Goal: Task Accomplishment & Management: Use online tool/utility

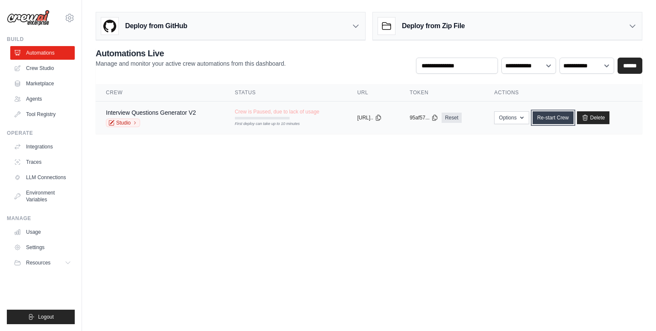
click at [553, 121] on link "Re-start Crew" at bounding box center [552, 117] width 41 height 13
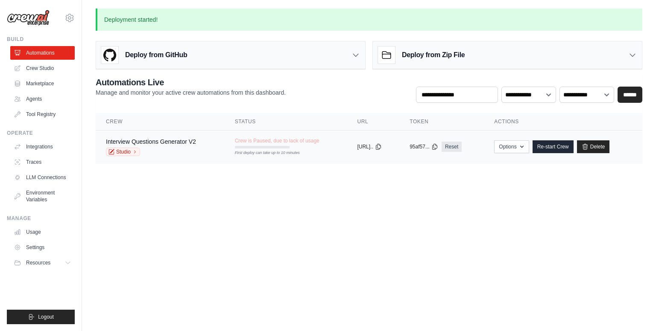
click at [306, 146] on div "Crew is Paused, due to lack of usage First deploy can take up to 10 minutes" at bounding box center [277, 142] width 85 height 11
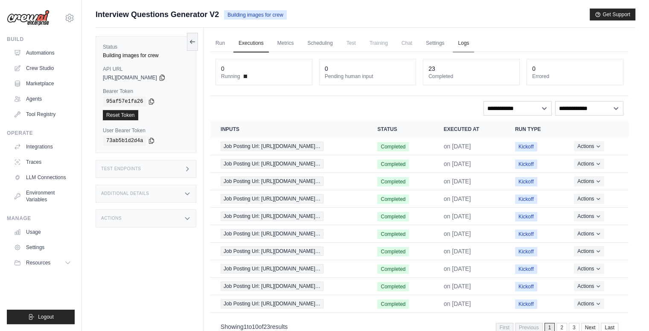
click at [465, 44] on link "Logs" at bounding box center [463, 44] width 21 height 18
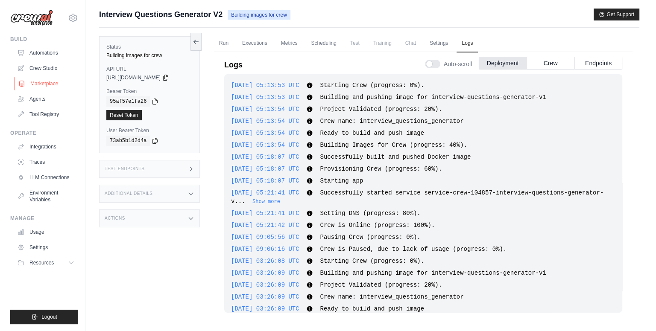
scroll to position [21, 0]
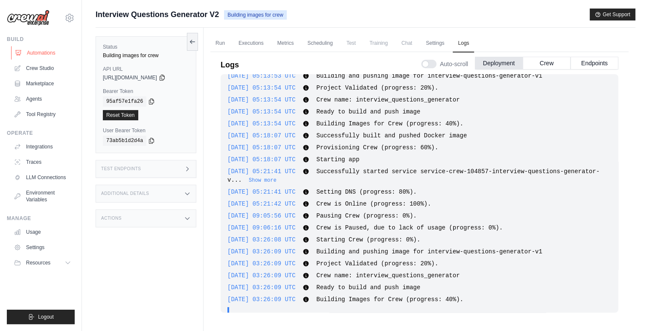
click at [30, 53] on link "Automations" at bounding box center [43, 53] width 64 height 14
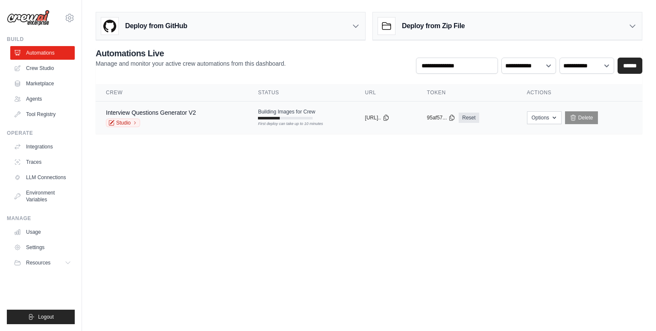
click at [248, 115] on td "Building Images for Crew First deploy can take up to 10 minutes" at bounding box center [301, 114] width 107 height 25
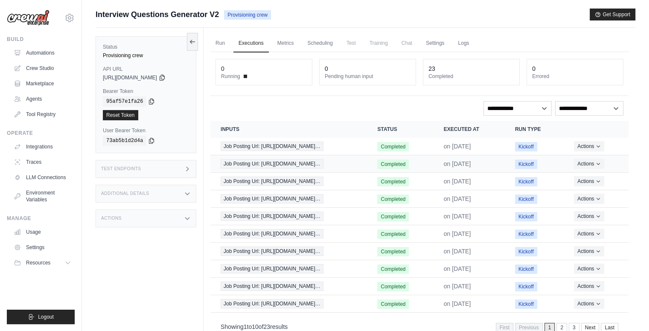
scroll to position [36, 0]
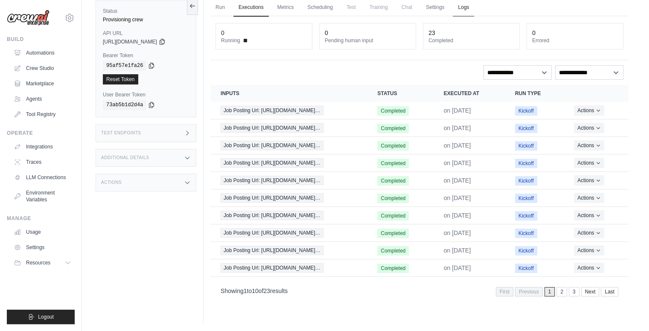
click at [456, 10] on link "Logs" at bounding box center [463, 8] width 21 height 18
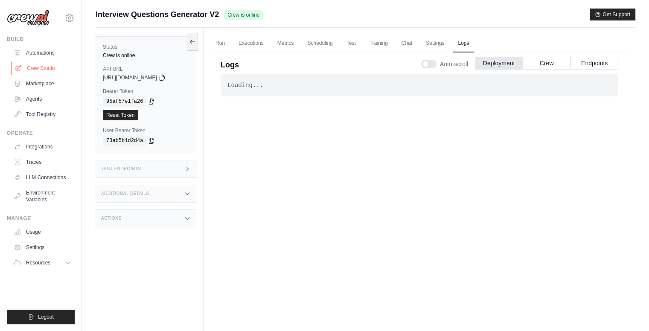
click at [31, 65] on link "Crew Studio" at bounding box center [43, 68] width 64 height 14
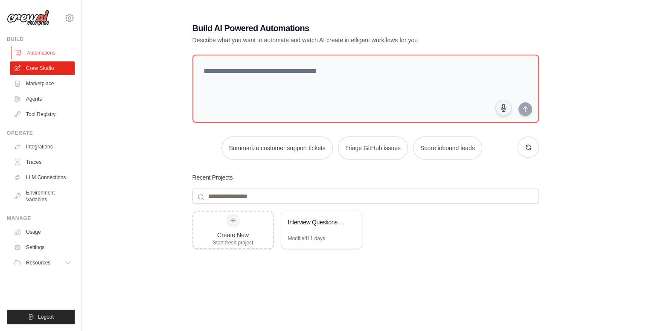
click at [39, 55] on link "Automations" at bounding box center [43, 53] width 64 height 14
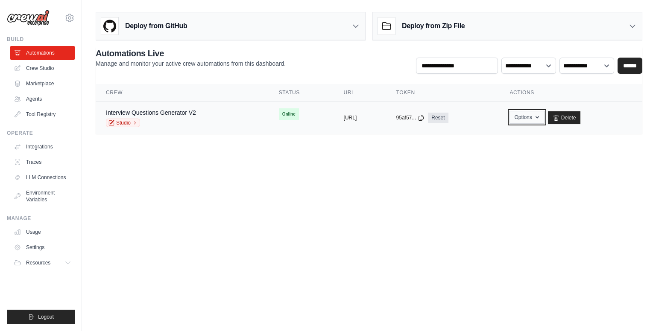
click at [544, 117] on button "Options" at bounding box center [526, 117] width 35 height 13
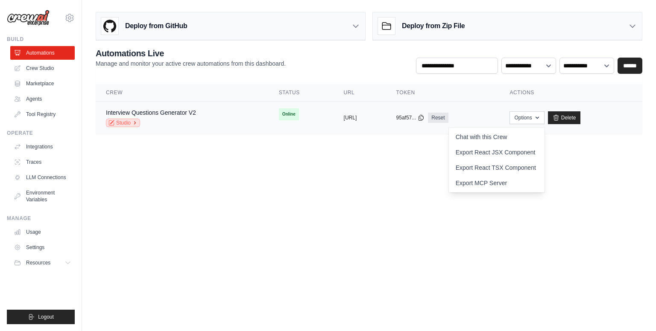
click at [122, 121] on link "Studio" at bounding box center [123, 123] width 34 height 9
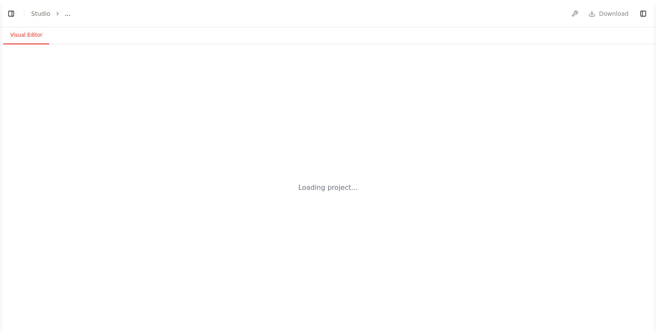
select select "****"
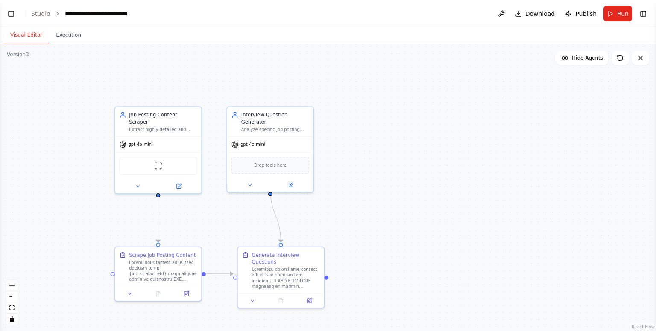
scroll to position [7052, 0]
click at [12, 13] on button "Toggle Left Sidebar" at bounding box center [11, 14] width 12 height 12
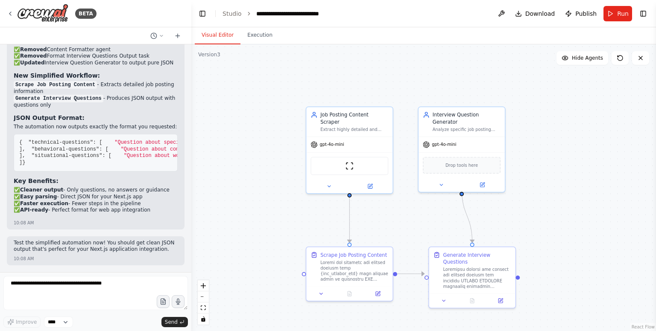
scroll to position [7448, 0]
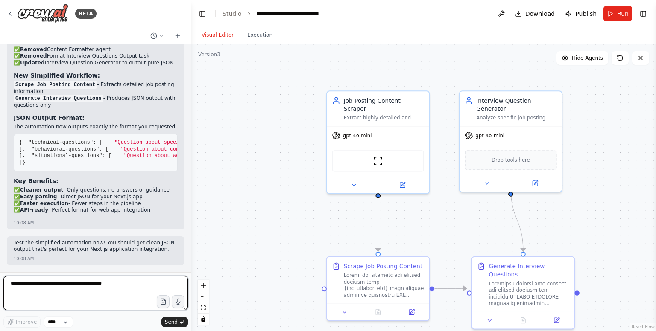
click at [87, 295] on textarea at bounding box center [95, 293] width 184 height 34
type textarea "*"
paste textarea "**********"
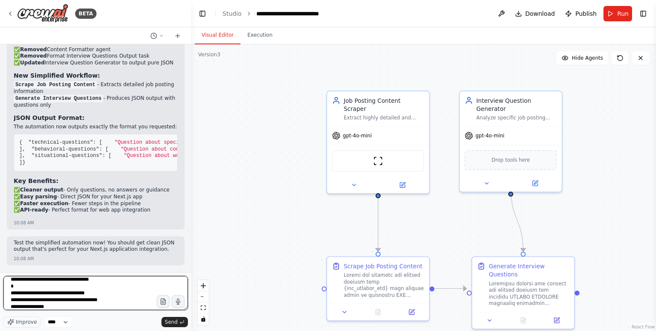
click at [17, 292] on textarea "**********" at bounding box center [95, 293] width 184 height 34
click at [43, 304] on textarea "**********" at bounding box center [95, 293] width 184 height 34
click at [54, 297] on textarea "**********" at bounding box center [95, 293] width 184 height 34
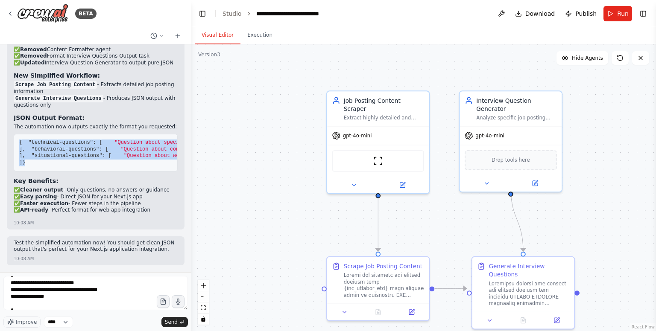
drag, startPoint x: 19, startPoint y: 71, endPoint x: 76, endPoint y: 207, distance: 148.1
click at [76, 172] on pre "{ "technical-questions" : [ "Question about specific technology from job postin…" at bounding box center [96, 153] width 164 height 38
copy code "{ "technical-questions" : [ "Question about specific technology from job postin…"
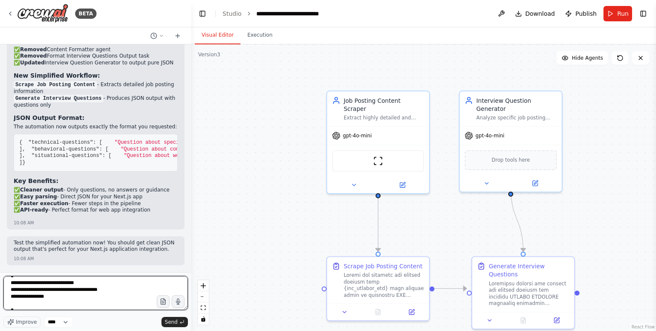
click at [46, 301] on textarea "**********" at bounding box center [95, 293] width 184 height 34
paste textarea "**********"
paste textarea "*****"
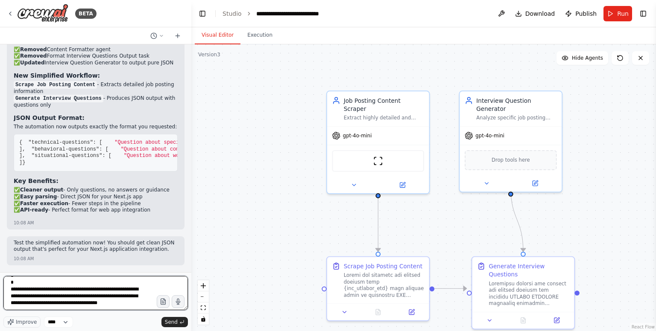
scroll to position [181, 0]
click at [102, 301] on textarea "**********" at bounding box center [95, 293] width 184 height 34
click at [94, 306] on textarea "**********" at bounding box center [95, 293] width 184 height 34
type textarea "**********"
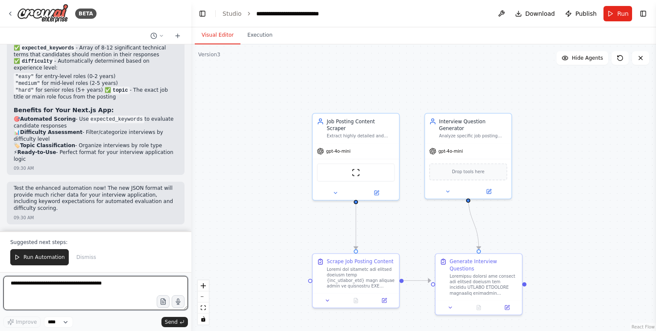
scroll to position [8116, 0]
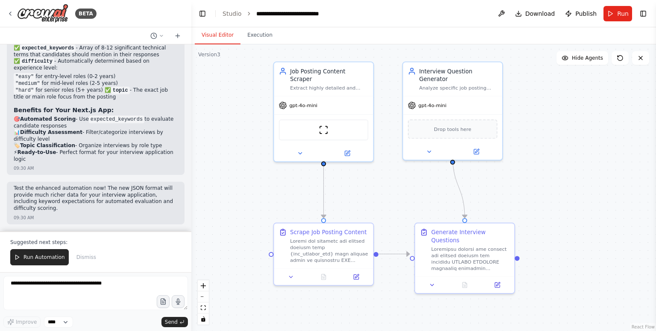
drag, startPoint x: 557, startPoint y: 251, endPoint x: 552, endPoint y: 215, distance: 36.6
click at [552, 215] on div ".deletable-edge-delete-btn { width: 20px; height: 20px; border: 0px solid #ffff…" at bounding box center [423, 187] width 464 height 287
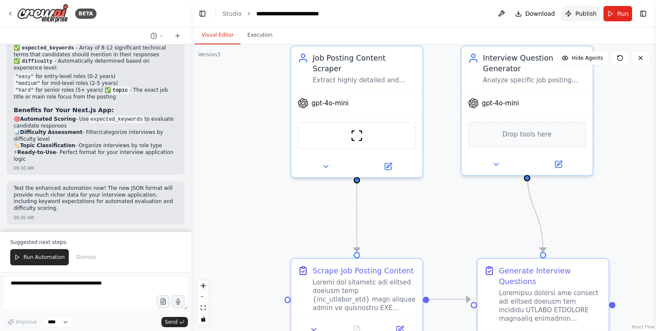
click at [578, 14] on span "Publish" at bounding box center [585, 13] width 21 height 9
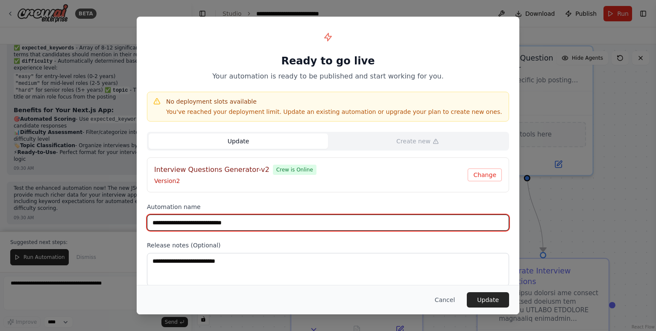
click at [246, 219] on input "**********" at bounding box center [328, 223] width 362 height 16
type input "**********"
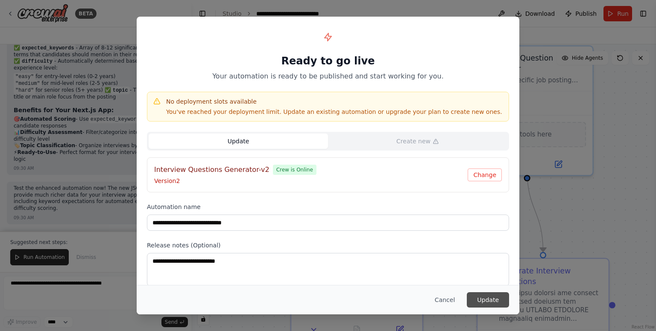
click at [487, 299] on button "Update" at bounding box center [487, 299] width 42 height 15
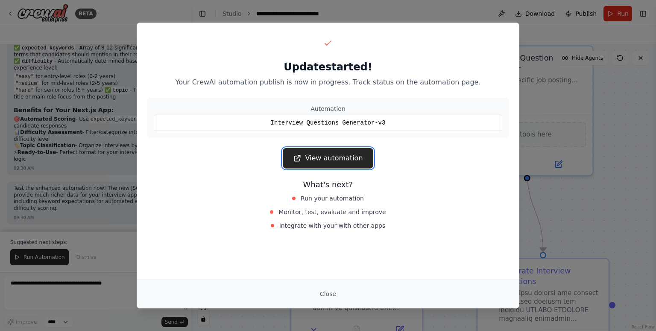
click at [318, 159] on link "View automation" at bounding box center [328, 158] width 90 height 20
click at [323, 297] on button "Close" at bounding box center [328, 293] width 30 height 15
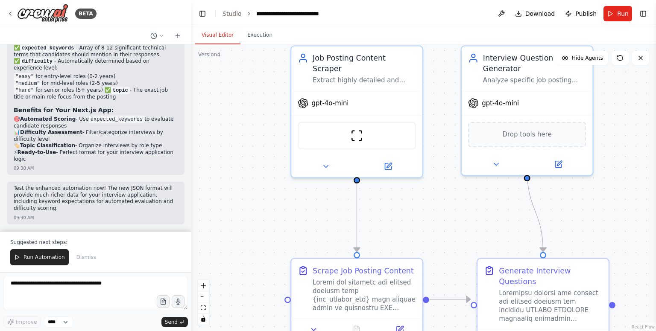
scroll to position [7903, 0]
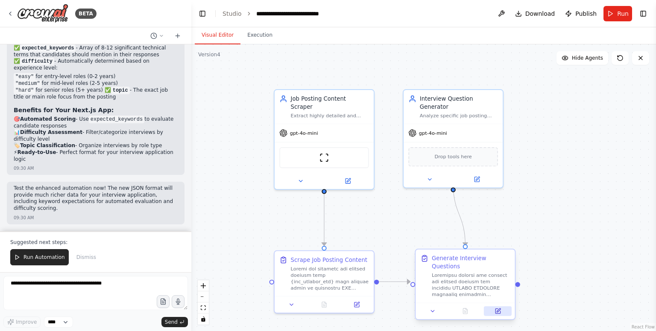
click at [498, 309] on icon at bounding box center [498, 311] width 4 height 4
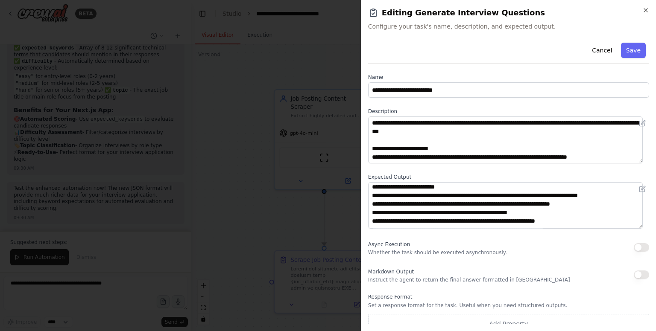
scroll to position [0, 0]
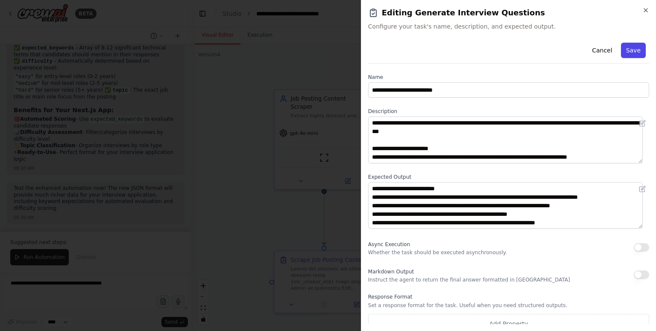
click at [623, 50] on button "Save" at bounding box center [633, 50] width 25 height 15
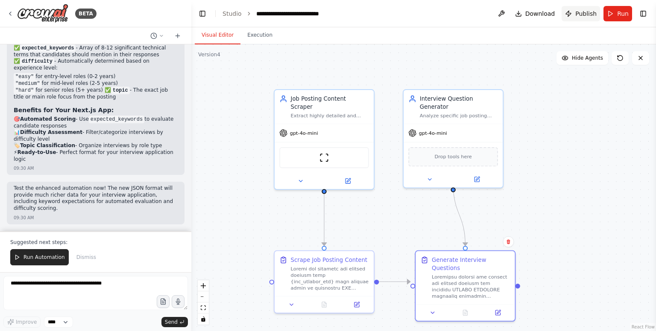
click at [580, 14] on span "Publish" at bounding box center [585, 13] width 21 height 9
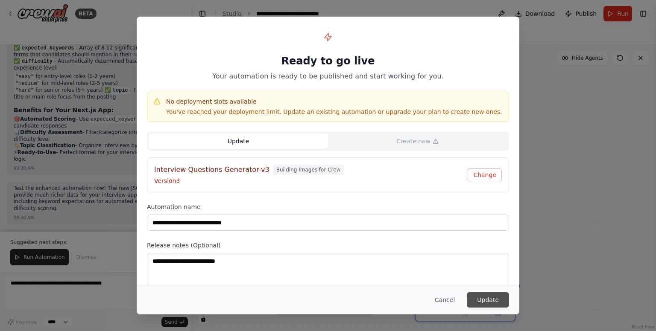
click at [484, 303] on button "Update" at bounding box center [487, 299] width 42 height 15
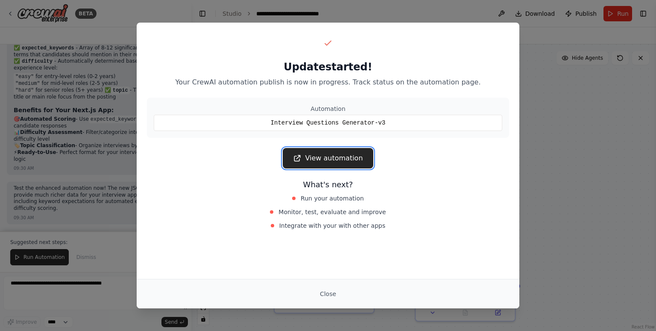
click at [329, 163] on link "View automation" at bounding box center [328, 158] width 90 height 20
click at [328, 294] on button "Close" at bounding box center [328, 293] width 30 height 15
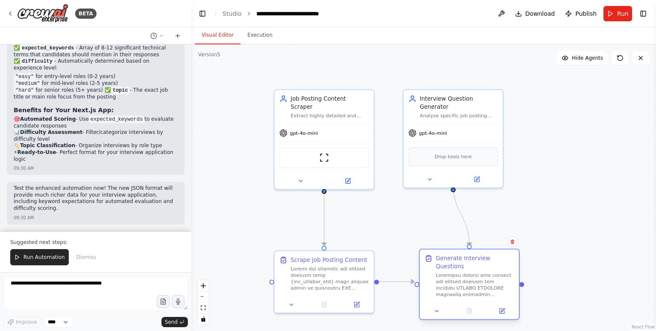
click at [483, 284] on div at bounding box center [475, 285] width 78 height 26
click at [434, 308] on icon at bounding box center [436, 311] width 6 height 6
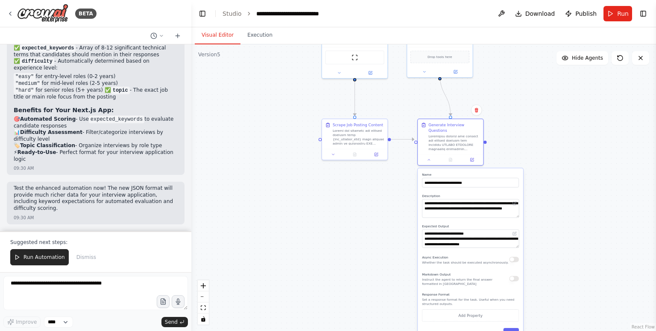
drag, startPoint x: 601, startPoint y: 265, endPoint x: 549, endPoint y: 149, distance: 126.8
click at [549, 149] on div ".deletable-edge-delete-btn { width: 20px; height: 20px; border: 0px solid #ffff…" at bounding box center [423, 187] width 464 height 287
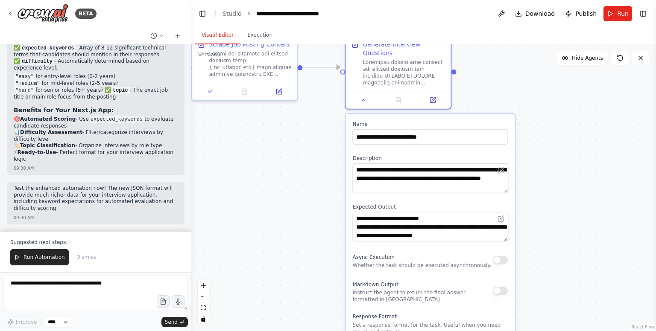
drag, startPoint x: 551, startPoint y: 211, endPoint x: 548, endPoint y: 173, distance: 38.1
click at [548, 173] on div ".deletable-edge-delete-btn { width: 20px; height: 20px; border: 0px solid #ffff…" at bounding box center [423, 187] width 464 height 287
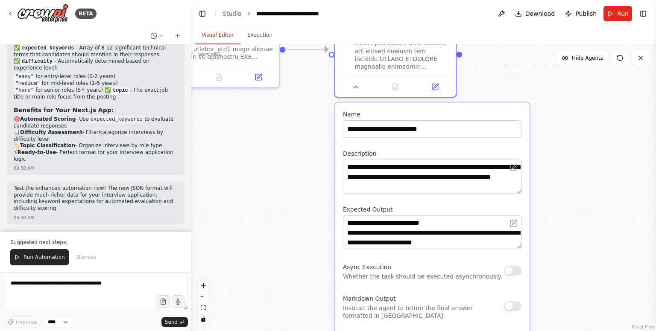
drag, startPoint x: 534, startPoint y: 173, endPoint x: 565, endPoint y: 195, distance: 37.3
click at [565, 195] on div ".deletable-edge-delete-btn { width: 20px; height: 20px; border: 0px solid #ffff…" at bounding box center [423, 187] width 464 height 287
click at [34, 254] on button "Run Automation" at bounding box center [39, 257] width 58 height 16
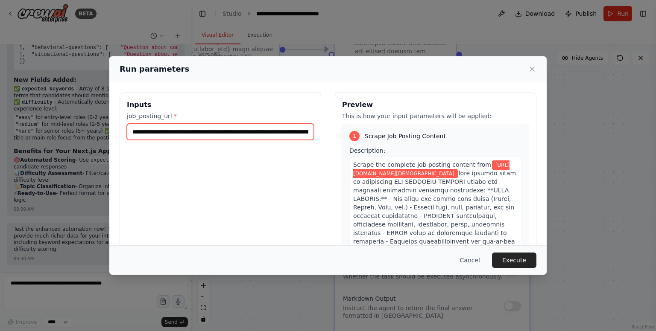
click at [225, 132] on input "**********" at bounding box center [220, 132] width 187 height 16
paste input "***"
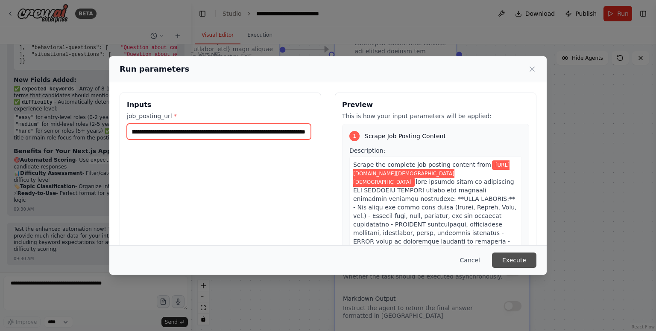
type input "**********"
click at [519, 258] on button "Execute" at bounding box center [514, 260] width 44 height 15
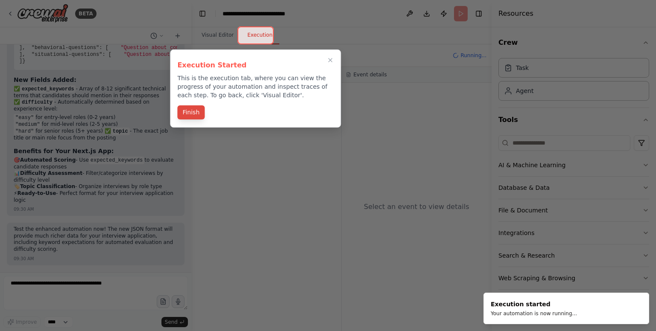
click at [188, 112] on button "Finish" at bounding box center [190, 112] width 27 height 14
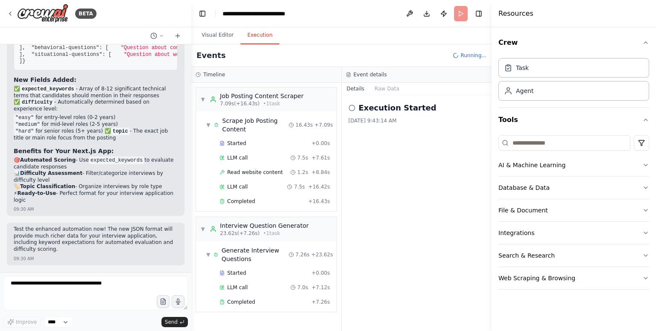
click at [478, 15] on button "Toggle Right Sidebar" at bounding box center [478, 14] width 12 height 12
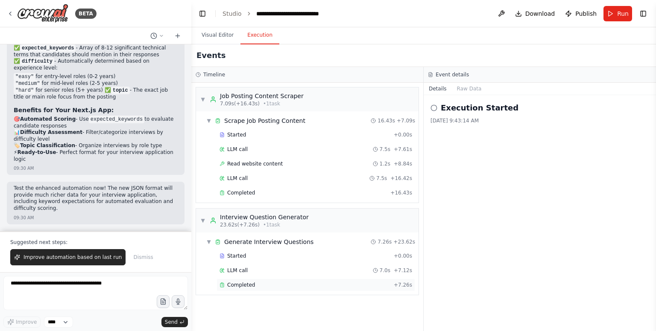
click at [253, 283] on div "Completed" at bounding box center [304, 285] width 171 height 7
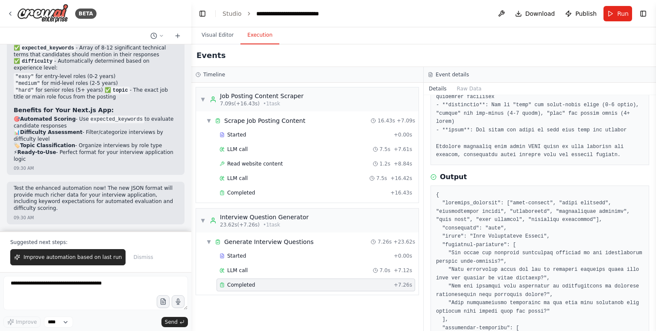
scroll to position [496, 0]
drag, startPoint x: 562, startPoint y: 188, endPoint x: 584, endPoint y: 188, distance: 21.8
drag, startPoint x: 470, startPoint y: 195, endPoint x: 503, endPoint y: 189, distance: 33.8
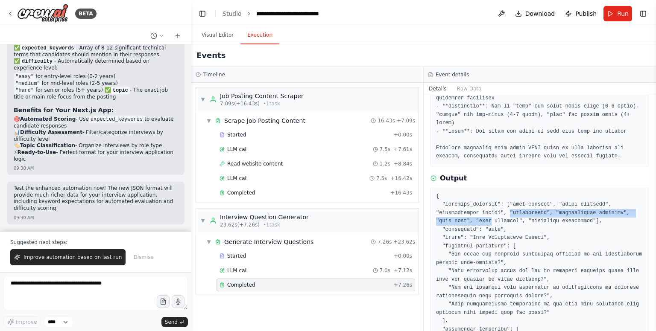
drag, startPoint x: 516, startPoint y: 193, endPoint x: 543, endPoint y: 193, distance: 26.9
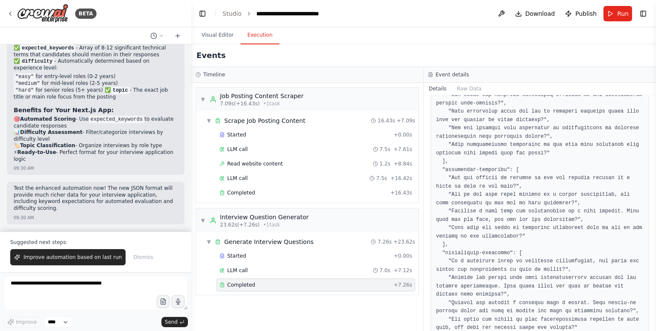
scroll to position [666, 0]
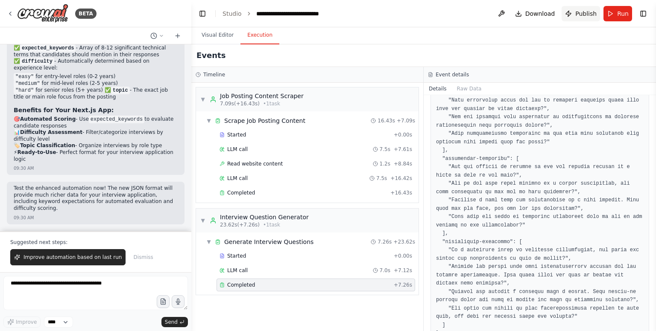
click at [580, 13] on span "Publish" at bounding box center [585, 13] width 21 height 9
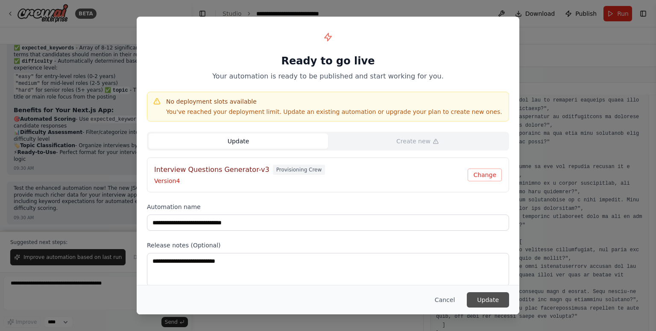
click at [492, 296] on button "Update" at bounding box center [487, 299] width 42 height 15
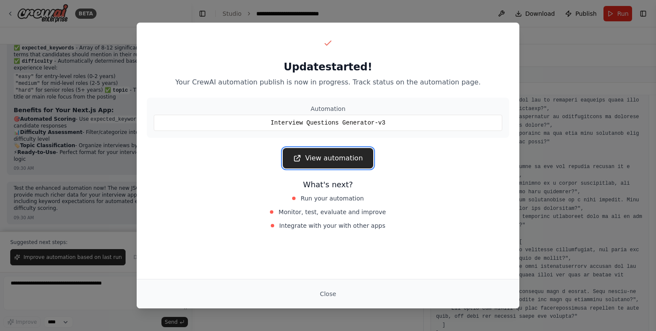
click at [327, 159] on link "View automation" at bounding box center [328, 158] width 90 height 20
click at [324, 297] on button "Close" at bounding box center [328, 293] width 30 height 15
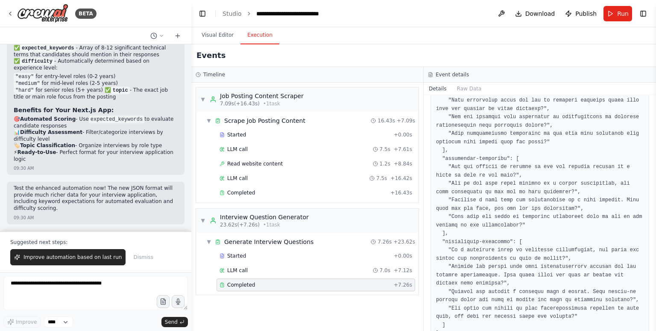
scroll to position [8116, 0]
click at [216, 35] on button "Visual Editor" at bounding box center [218, 35] width 46 height 18
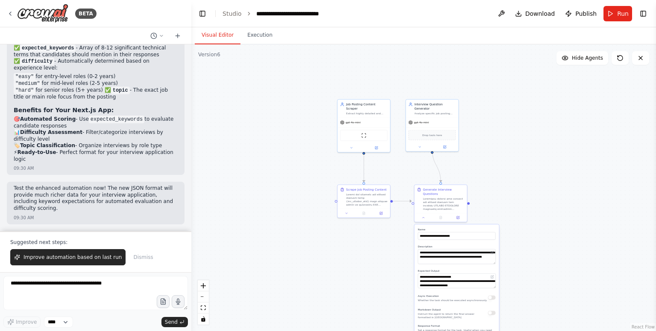
drag, startPoint x: 421, startPoint y: 117, endPoint x: 498, endPoint y: 205, distance: 117.0
click at [500, 205] on div ".deletable-edge-delete-btn { width: 20px; height: 20px; border: 0px solid #ffff…" at bounding box center [423, 187] width 464 height 287
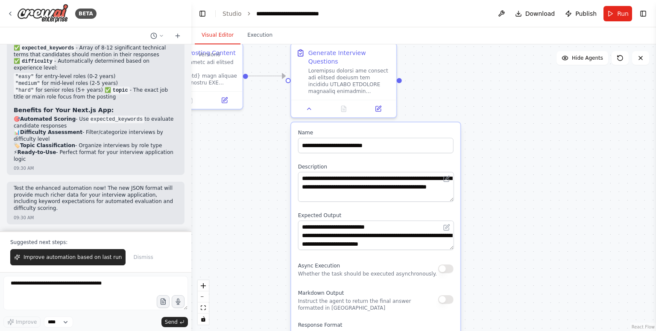
drag, startPoint x: 513, startPoint y: 230, endPoint x: 516, endPoint y: 123, distance: 106.7
click at [516, 123] on div ".deletable-edge-delete-btn { width: 20px; height: 20px; border: 0px solid #ffff…" at bounding box center [423, 187] width 464 height 287
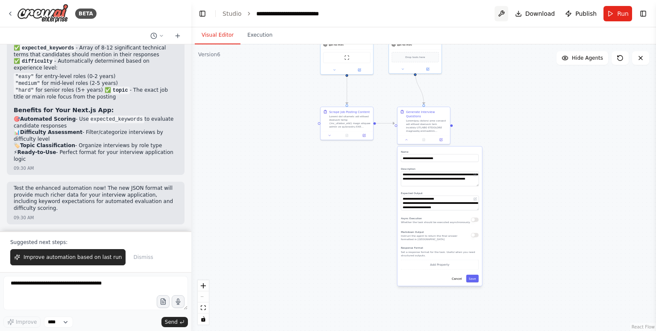
click at [508, 13] on button at bounding box center [501, 13] width 14 height 15
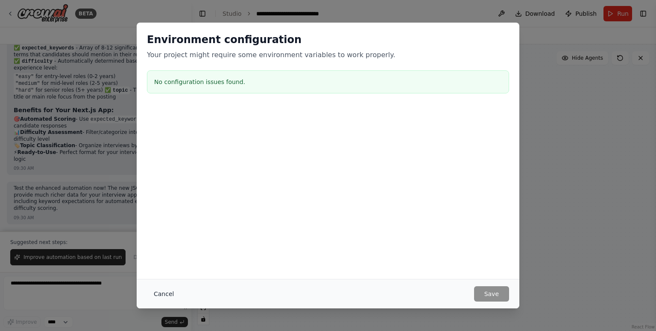
click at [155, 294] on button "Cancel" at bounding box center [164, 293] width 34 height 15
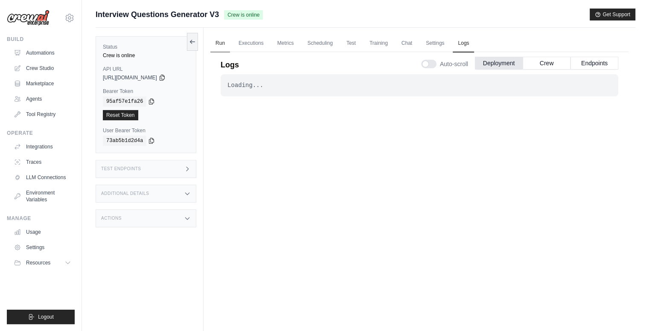
click at [215, 41] on link "Run" at bounding box center [220, 44] width 20 height 18
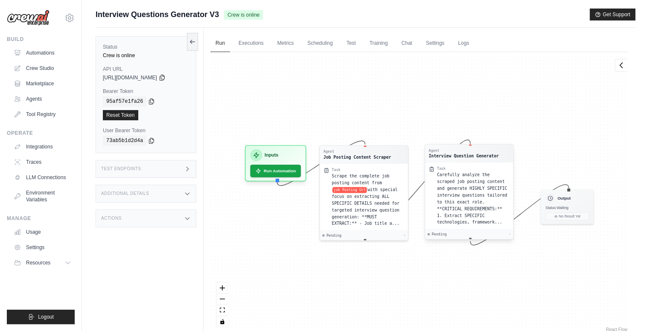
click at [466, 188] on span "Carefully analyze the scraped job posting content and generate HIGHLY SPECIFIC …" at bounding box center [472, 198] width 70 height 52
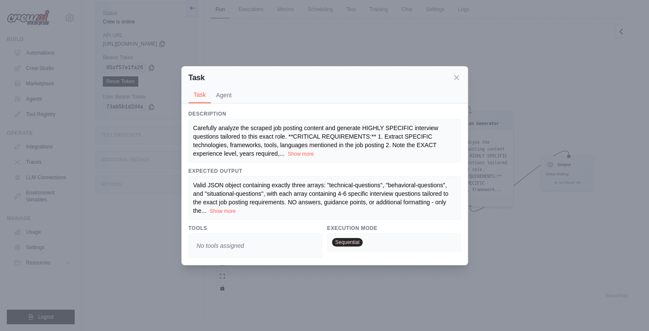
scroll to position [36, 0]
click at [219, 209] on button "Show more" at bounding box center [223, 210] width 26 height 7
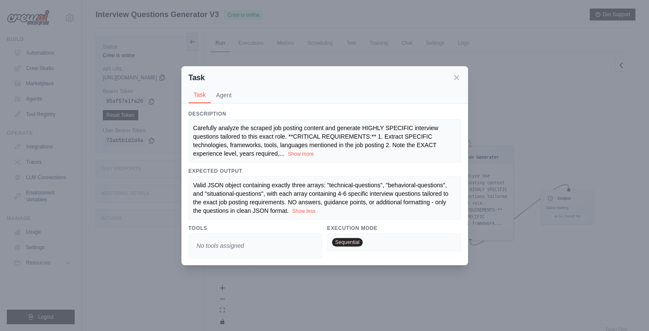
scroll to position [0, 0]
click at [224, 96] on button "Agent" at bounding box center [224, 95] width 26 height 16
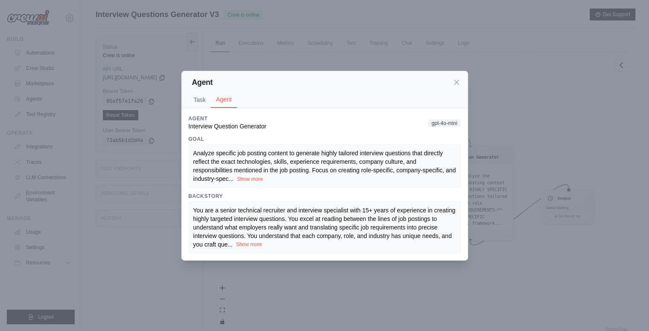
click at [245, 242] on button "Show more" at bounding box center [249, 244] width 26 height 7
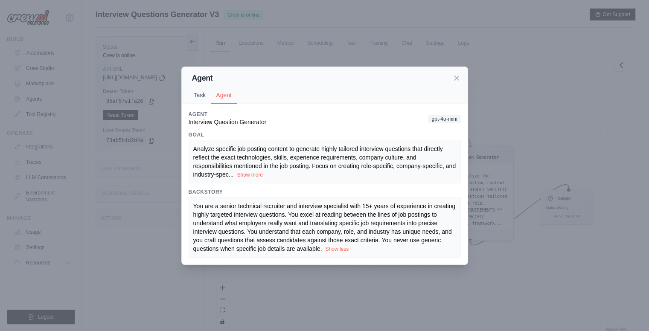
click at [197, 98] on button "Task" at bounding box center [200, 95] width 23 height 16
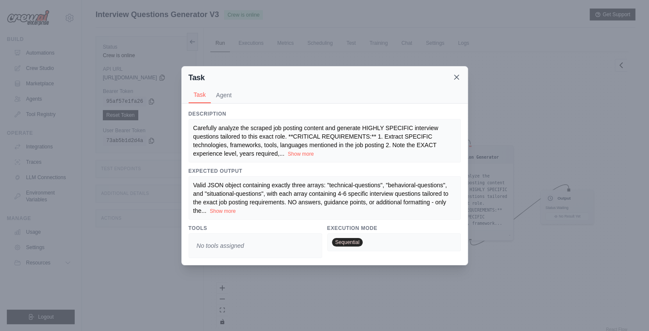
click at [455, 76] on icon at bounding box center [457, 77] width 4 height 4
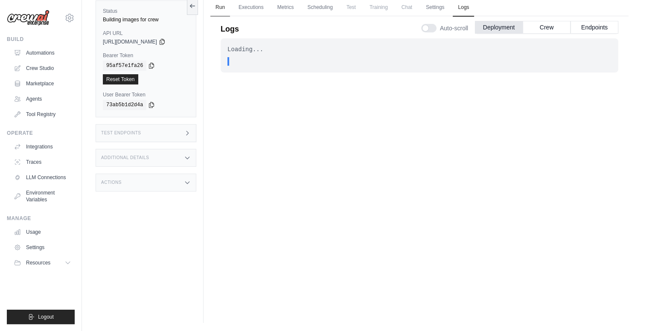
click at [215, 11] on link "Run" at bounding box center [220, 8] width 20 height 18
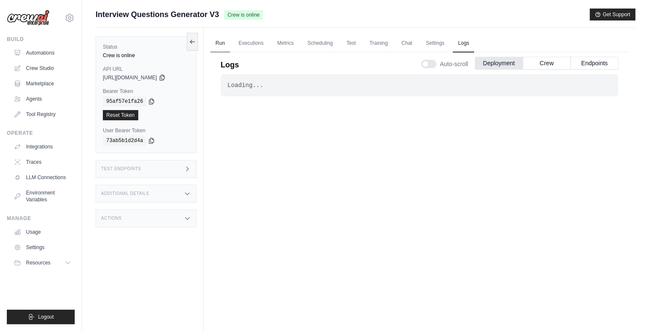
click at [217, 43] on link "Run" at bounding box center [220, 44] width 20 height 18
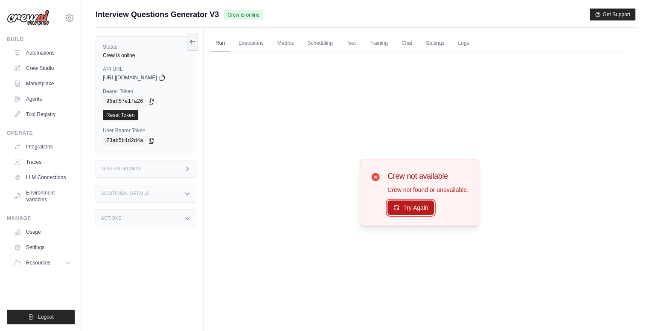
click at [417, 209] on button "Try Again" at bounding box center [411, 208] width 47 height 15
click at [389, 207] on button "Try Again" at bounding box center [411, 208] width 47 height 15
click at [415, 210] on button "Try Again" at bounding box center [411, 208] width 47 height 15
click at [415, 209] on button "Try Again" at bounding box center [411, 208] width 47 height 15
click at [414, 209] on button "Try Again" at bounding box center [411, 208] width 47 height 15
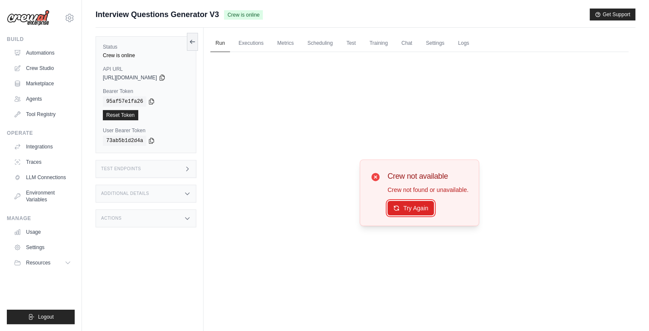
click at [414, 209] on button "Try Again" at bounding box center [411, 208] width 47 height 15
click at [400, 41] on link "Chat" at bounding box center [406, 44] width 21 height 18
click at [343, 41] on link "Test" at bounding box center [351, 44] width 20 height 18
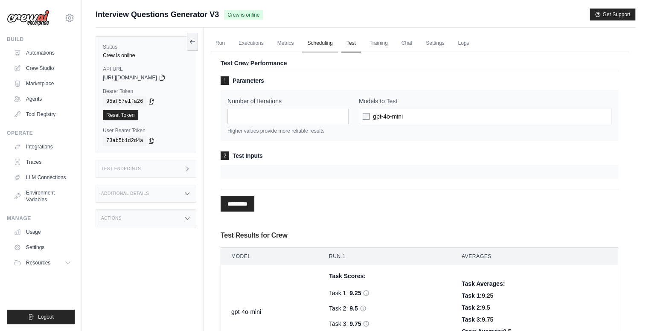
click at [311, 41] on link "Scheduling" at bounding box center [319, 44] width 35 height 18
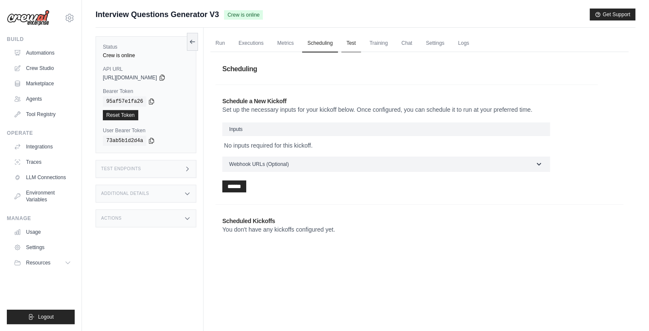
click at [350, 43] on link "Test" at bounding box center [351, 44] width 20 height 18
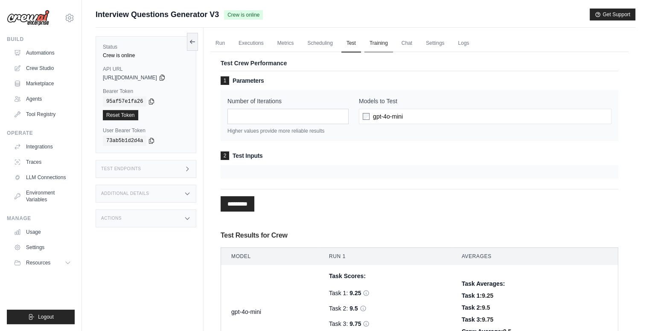
click at [382, 45] on link "Training" at bounding box center [378, 44] width 29 height 18
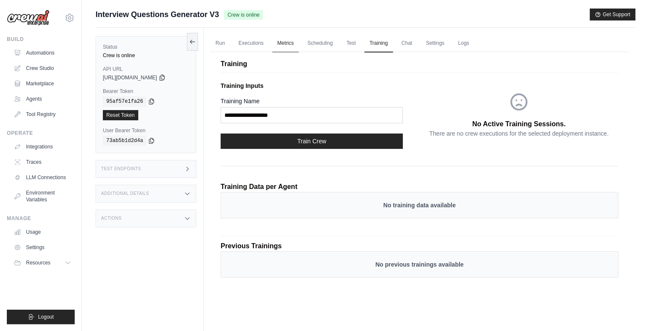
click at [288, 41] on link "Metrics" at bounding box center [285, 44] width 27 height 18
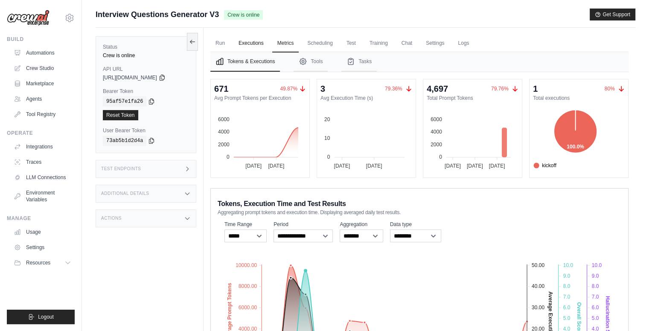
click at [248, 43] on link "Executions" at bounding box center [250, 44] width 35 height 18
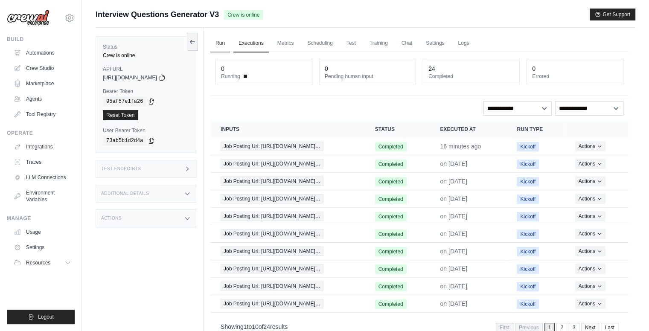
click at [222, 42] on link "Run" at bounding box center [220, 44] width 20 height 18
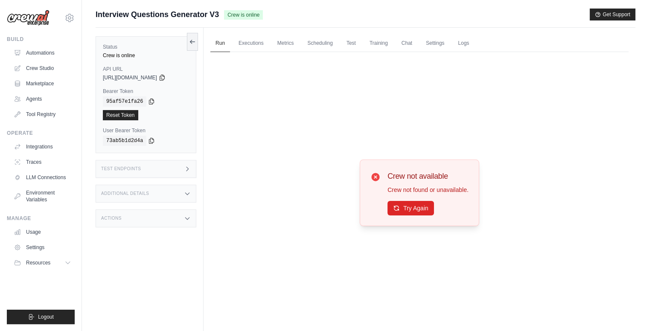
click at [376, 176] on icon at bounding box center [375, 177] width 8 height 8
click at [412, 206] on button "Try Again" at bounding box center [411, 208] width 47 height 15
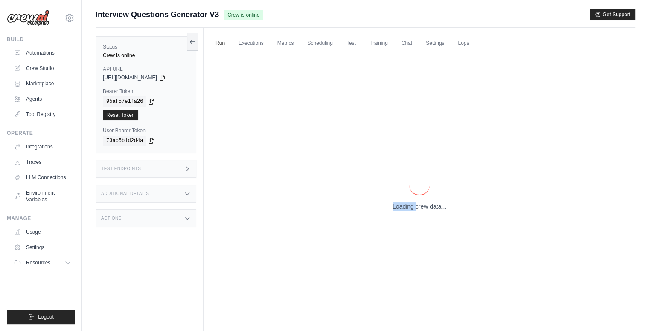
click at [412, 206] on p "Loading crew data..." at bounding box center [420, 206] width 54 height 9
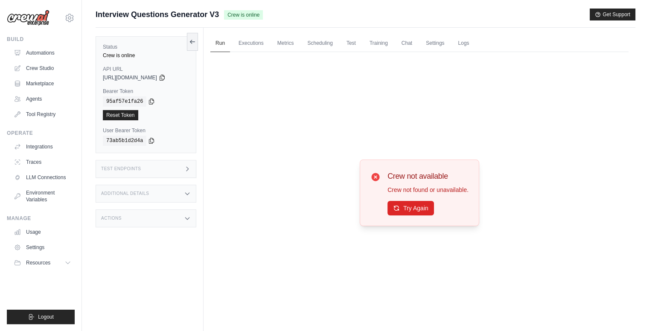
click at [412, 206] on button "Try Again" at bounding box center [411, 208] width 47 height 15
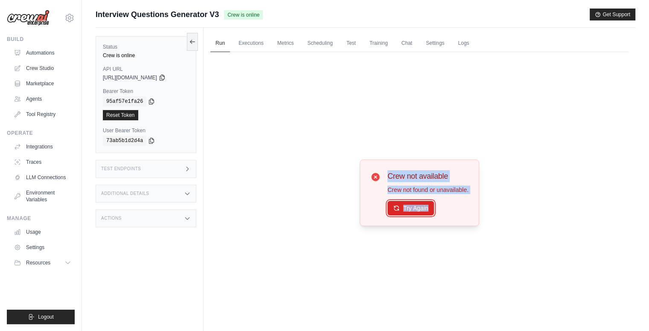
click at [412, 206] on button "Try Again" at bounding box center [411, 208] width 47 height 15
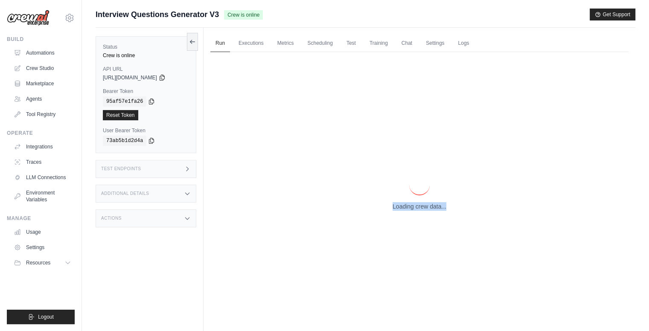
click at [412, 206] on p "Loading crew data..." at bounding box center [420, 206] width 54 height 9
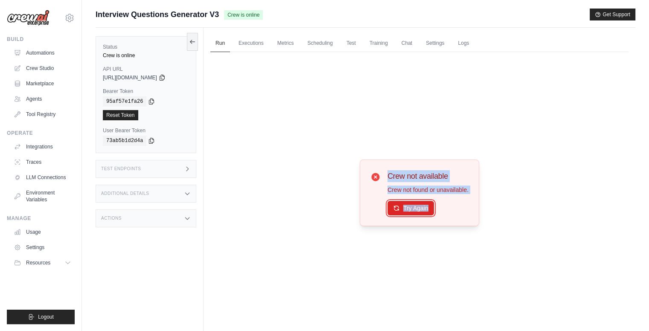
click at [412, 206] on button "Try Again" at bounding box center [411, 208] width 47 height 15
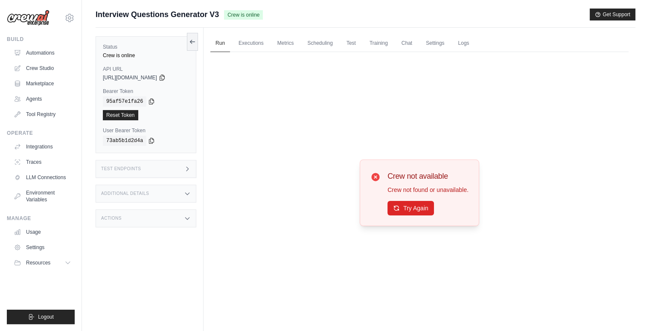
click at [233, 87] on div "Crew not available Crew not found or unavailable. Try Again" at bounding box center [419, 193] width 418 height 282
click at [411, 205] on button "Try Again" at bounding box center [411, 208] width 47 height 15
click at [67, 15] on icon at bounding box center [69, 18] width 10 height 10
click at [20, 53] on icon at bounding box center [18, 53] width 7 height 7
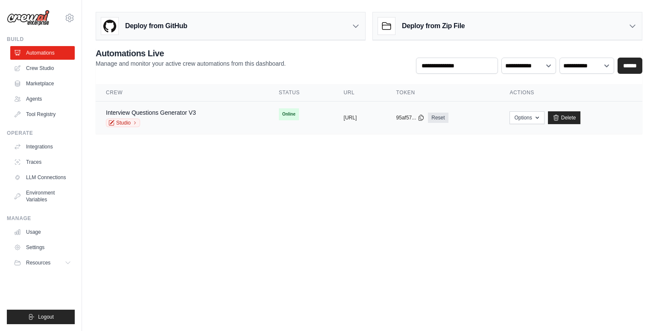
click at [236, 113] on td "Interview Questions Generator V3 Studio" at bounding box center [182, 118] width 173 height 33
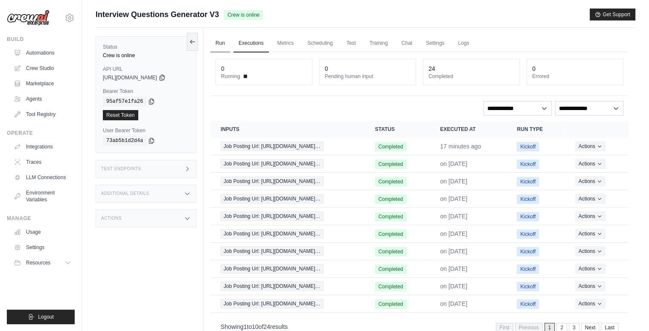
click at [219, 44] on link "Run" at bounding box center [220, 44] width 20 height 18
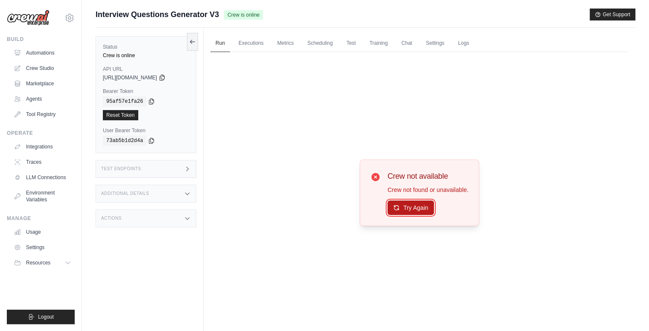
click at [405, 207] on button "Try Again" at bounding box center [411, 208] width 47 height 15
click at [608, 12] on button "Get Support" at bounding box center [613, 14] width 46 height 12
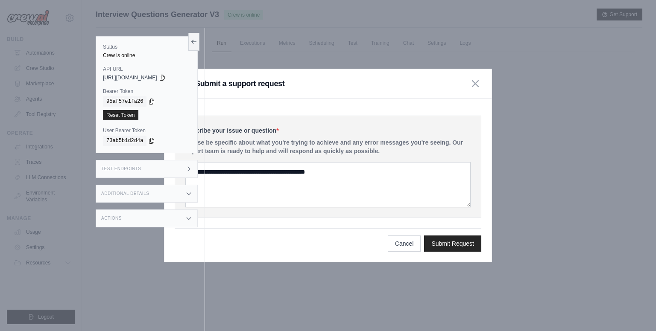
click at [350, 137] on div "Describe your issue or question * Please be specific about what you're trying t…" at bounding box center [328, 167] width 306 height 102
click at [446, 247] on button "Submit Request" at bounding box center [452, 243] width 57 height 16
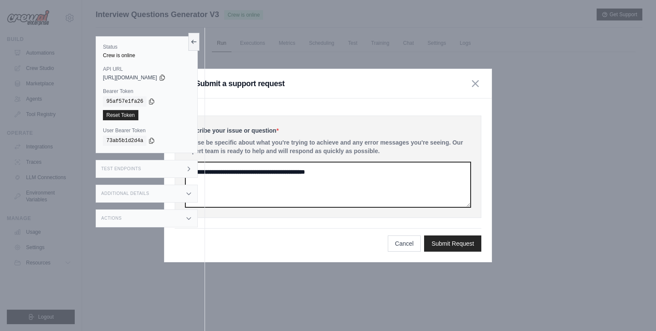
click at [307, 186] on textarea at bounding box center [327, 184] width 285 height 45
type textarea "*"
type textarea "**********"
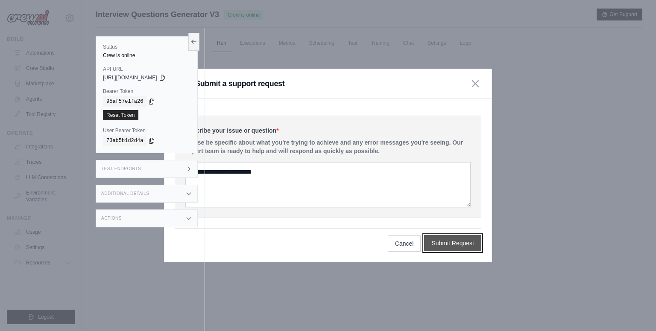
click at [445, 241] on button "Submit Request" at bounding box center [452, 243] width 57 height 16
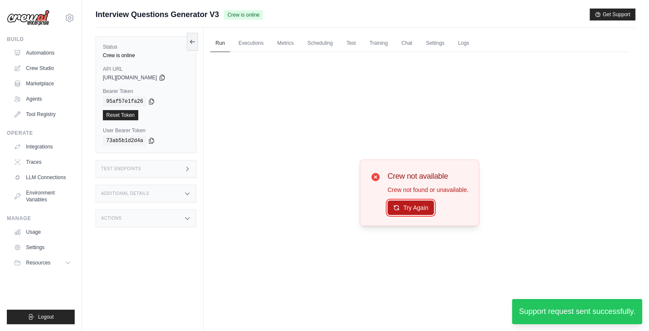
click at [410, 208] on button "Try Again" at bounding box center [411, 208] width 47 height 15
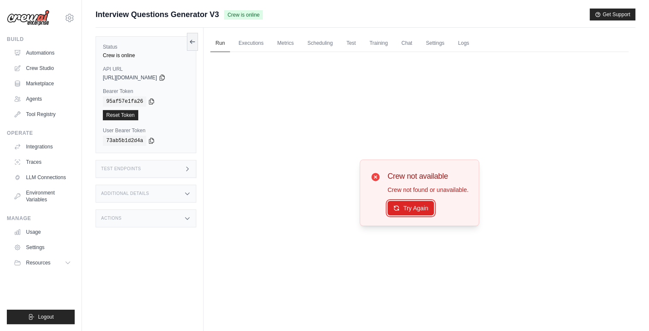
click at [410, 208] on button "Try Again" at bounding box center [411, 208] width 47 height 15
click at [403, 45] on link "Chat" at bounding box center [406, 44] width 21 height 18
click at [430, 42] on link "Settings" at bounding box center [435, 44] width 29 height 18
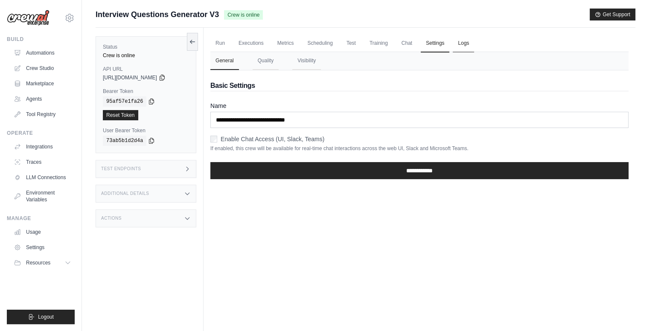
click at [462, 47] on link "Logs" at bounding box center [463, 44] width 21 height 18
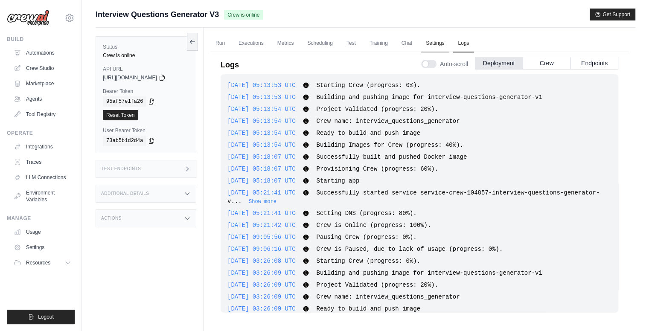
scroll to position [866, 0]
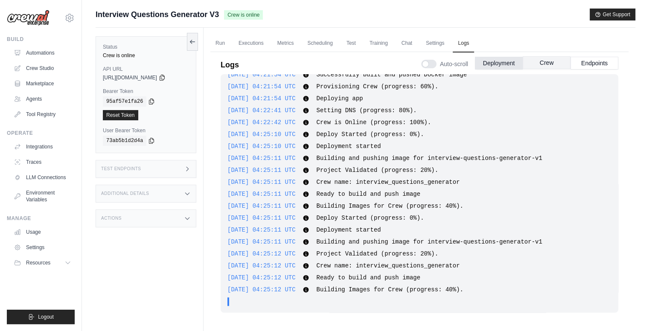
click at [545, 67] on button "Crew" at bounding box center [547, 62] width 48 height 13
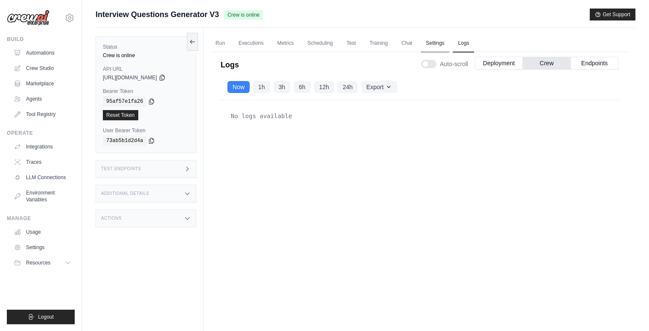
click at [430, 43] on link "Settings" at bounding box center [435, 44] width 29 height 18
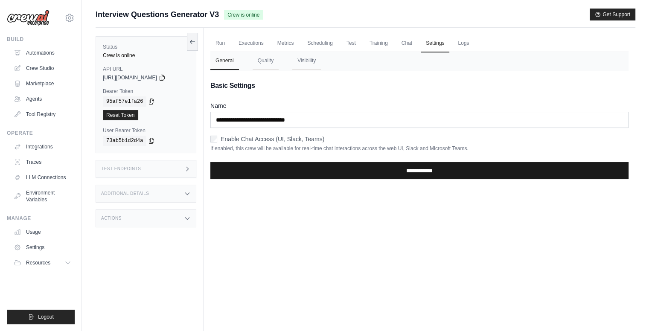
click at [314, 163] on input "**********" at bounding box center [419, 170] width 418 height 17
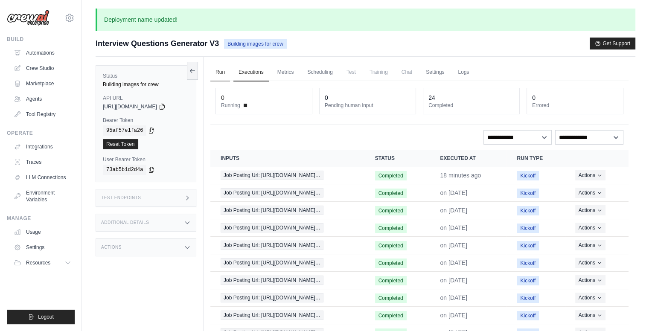
click at [215, 70] on link "Run" at bounding box center [220, 73] width 20 height 18
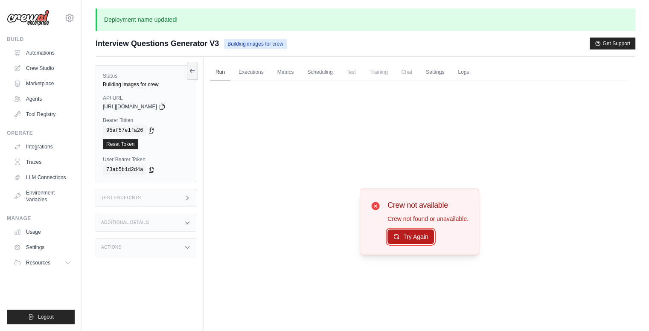
click at [416, 235] on button "Try Again" at bounding box center [411, 237] width 47 height 15
click at [414, 238] on button "Try Again" at bounding box center [411, 237] width 47 height 15
click at [434, 69] on link "Settings" at bounding box center [435, 73] width 29 height 18
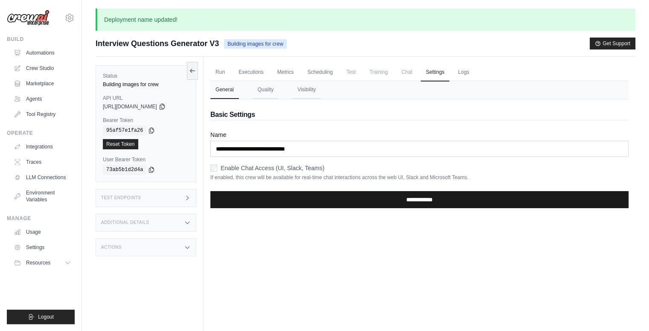
click at [366, 200] on input "**********" at bounding box center [419, 199] width 418 height 17
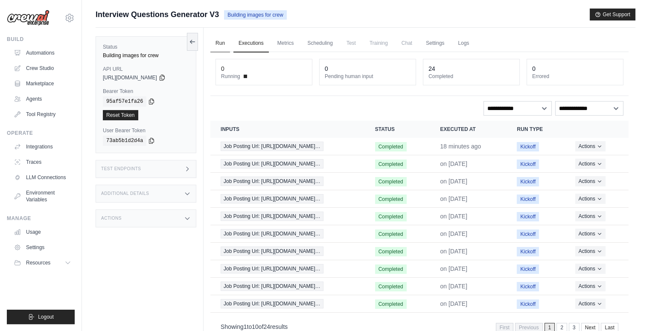
click at [222, 50] on link "Run" at bounding box center [220, 44] width 20 height 18
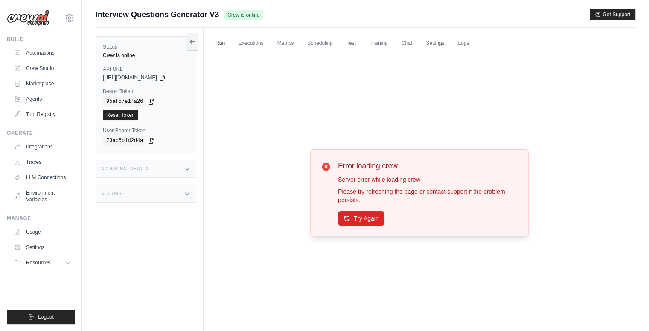
click at [587, 119] on div "Error loading crew Server error while loading crew Please try refreshing the pa…" at bounding box center [419, 193] width 418 height 282
drag, startPoint x: 589, startPoint y: 87, endPoint x: 589, endPoint y: 108, distance: 20.1
click at [589, 87] on div "Error loading crew Server error while loading crew Please try refreshing the pa…" at bounding box center [419, 193] width 418 height 282
click at [354, 217] on button "Try Again" at bounding box center [361, 218] width 47 height 15
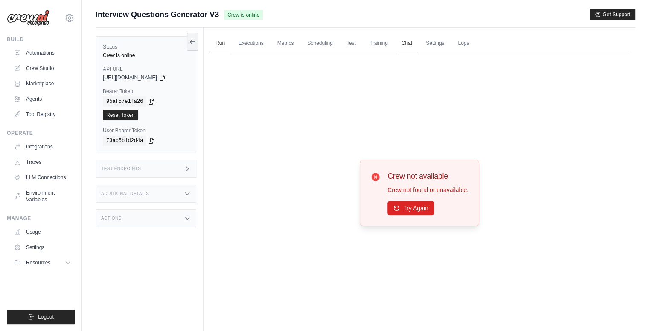
click at [406, 43] on link "Chat" at bounding box center [406, 44] width 21 height 18
click at [437, 41] on link "Settings" at bounding box center [435, 44] width 29 height 18
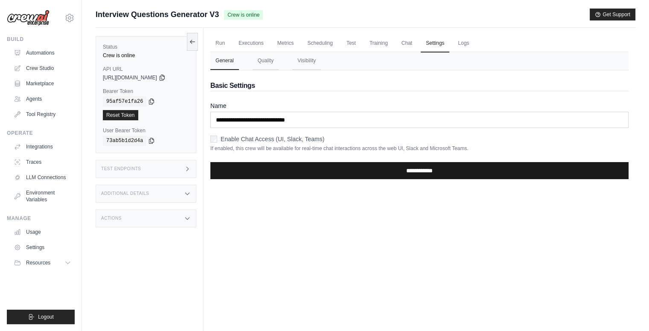
click at [399, 173] on input "**********" at bounding box center [419, 170] width 418 height 17
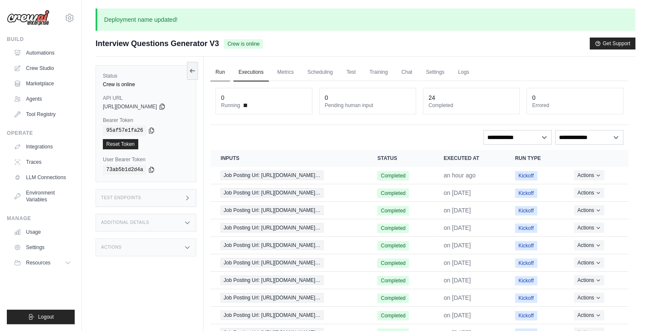
click at [213, 71] on link "Run" at bounding box center [220, 73] width 20 height 18
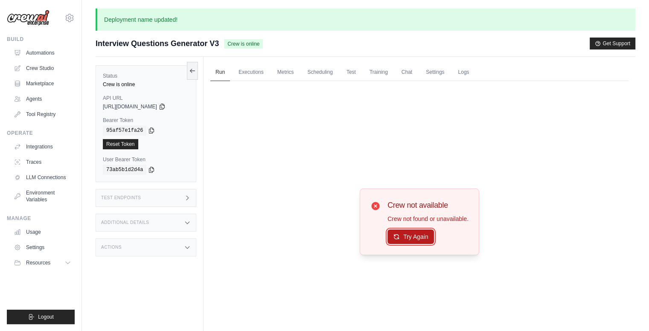
click at [396, 236] on icon at bounding box center [396, 236] width 7 height 7
click at [396, 236] on icon at bounding box center [396, 237] width 7 height 7
click at [45, 53] on link "Automations" at bounding box center [43, 53] width 64 height 14
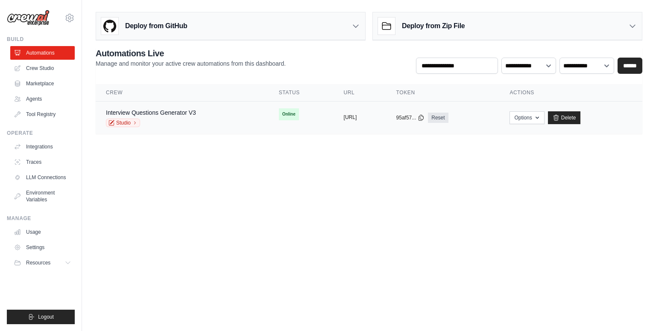
click at [344, 117] on button "https://interview-questions-generat" at bounding box center [350, 117] width 13 height 7
click at [268, 113] on td "Online" at bounding box center [300, 115] width 65 height 26
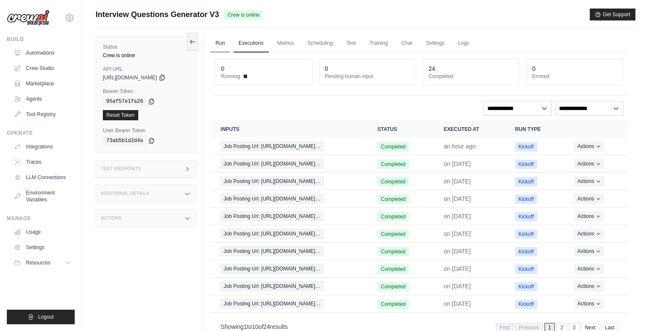
click at [217, 48] on link "Run" at bounding box center [220, 44] width 20 height 18
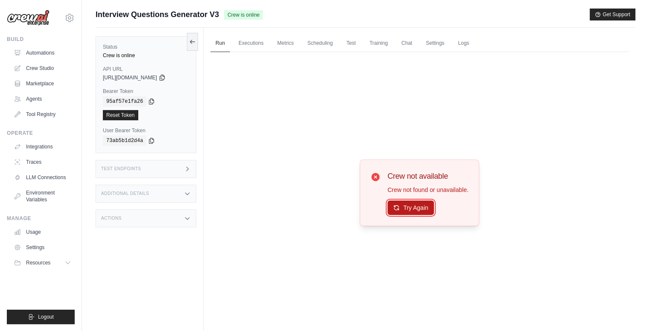
click at [415, 210] on button "Try Again" at bounding box center [411, 208] width 47 height 15
click at [603, 11] on button "Get Support" at bounding box center [613, 14] width 46 height 12
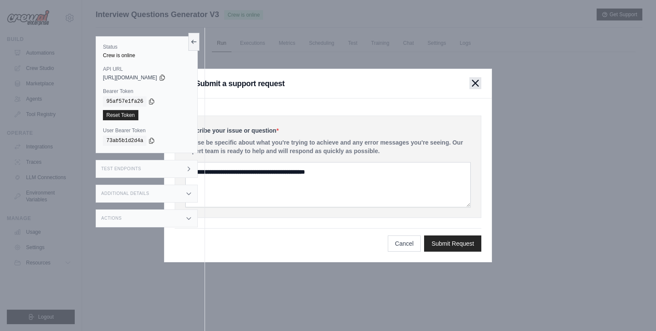
click at [469, 85] on button "button" at bounding box center [475, 83] width 12 height 12
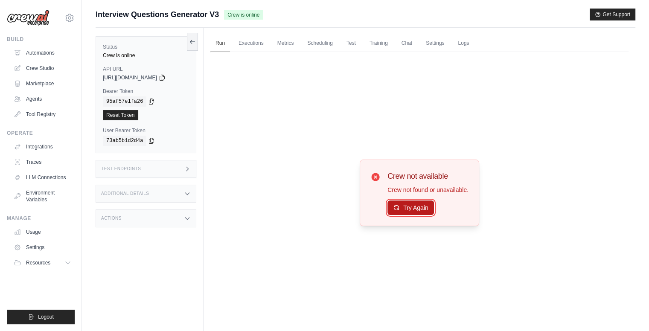
click at [402, 208] on button "Try Again" at bounding box center [411, 208] width 47 height 15
click at [402, 205] on button "Try Again" at bounding box center [411, 208] width 47 height 15
click at [414, 208] on button "Try Again" at bounding box center [411, 208] width 47 height 15
click at [47, 231] on link "Usage" at bounding box center [43, 232] width 64 height 14
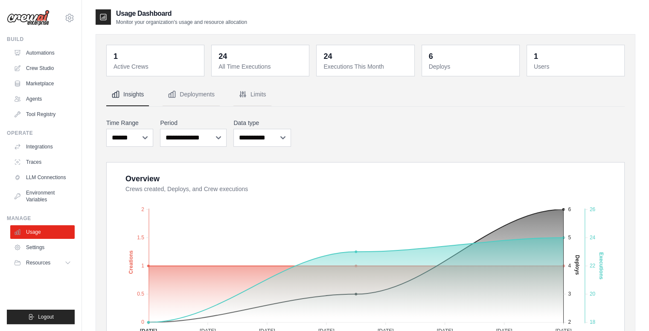
click at [285, 86] on nav "Insights Deployments Limits" at bounding box center [365, 94] width 519 height 23
click at [266, 93] on button "Limits" at bounding box center [252, 94] width 38 height 23
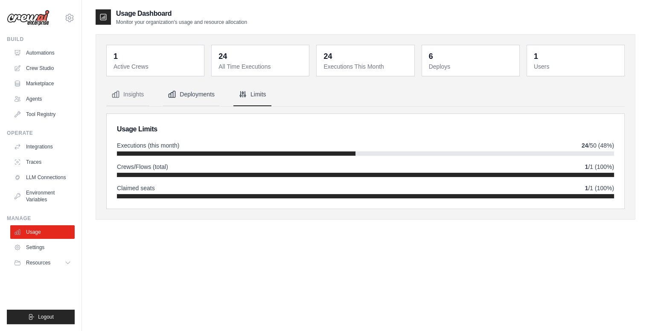
click at [195, 103] on button "Deployments" at bounding box center [191, 94] width 57 height 23
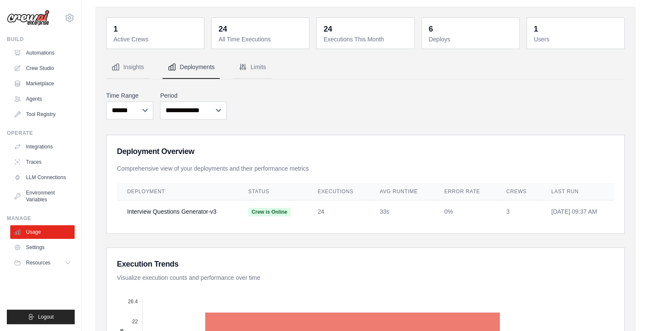
scroll to position [43, 0]
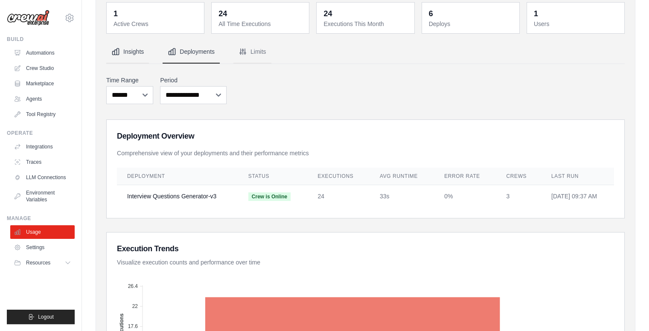
click at [133, 47] on button "Insights" at bounding box center [127, 52] width 43 height 23
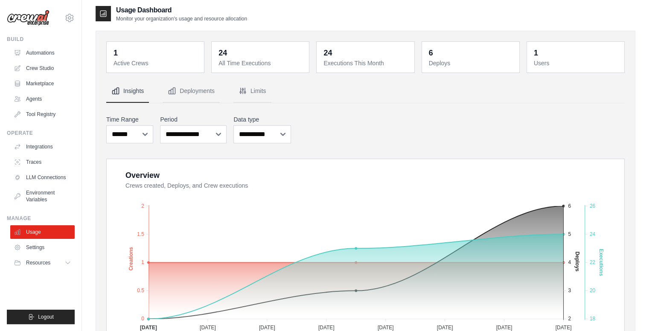
scroll to position [0, 0]
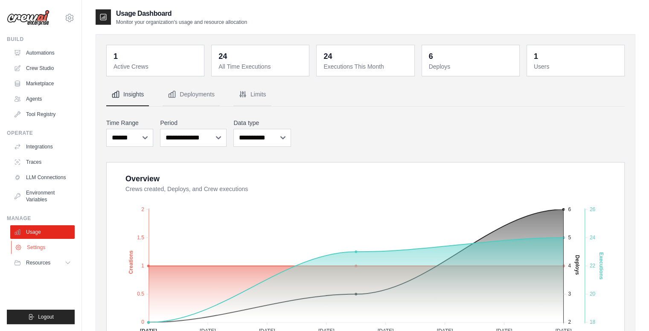
click at [34, 248] on link "Settings" at bounding box center [43, 248] width 64 height 14
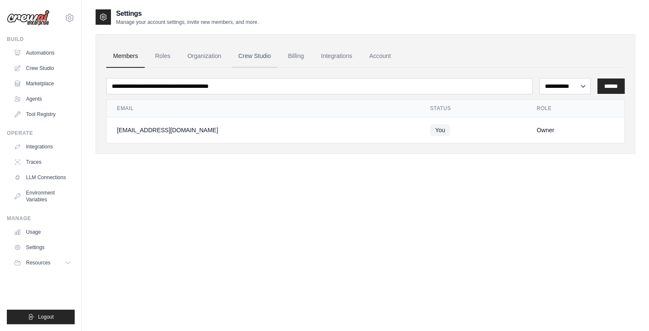
click at [276, 50] on link "Crew Studio" at bounding box center [255, 56] width 46 height 23
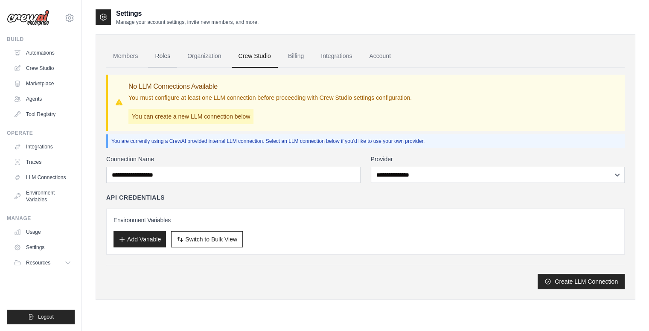
click at [163, 55] on link "Roles" at bounding box center [162, 56] width 29 height 23
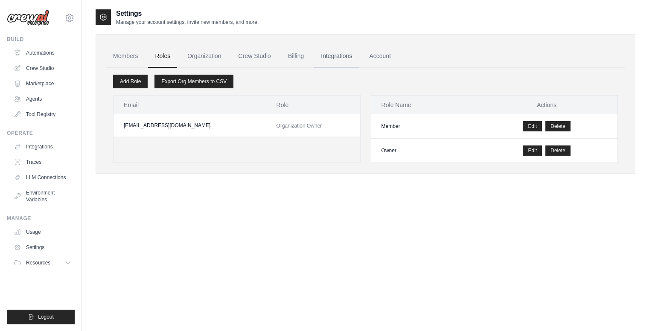
click at [335, 57] on link "Integrations" at bounding box center [336, 56] width 45 height 23
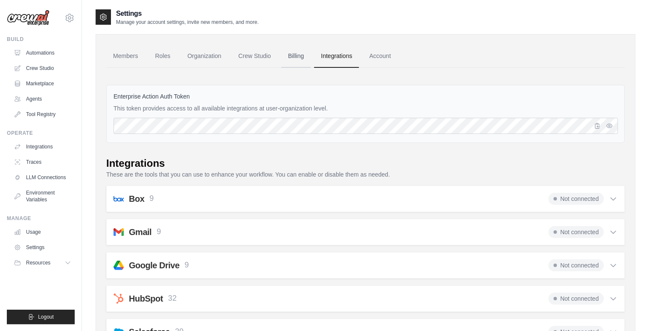
click at [289, 54] on link "Billing" at bounding box center [295, 56] width 29 height 23
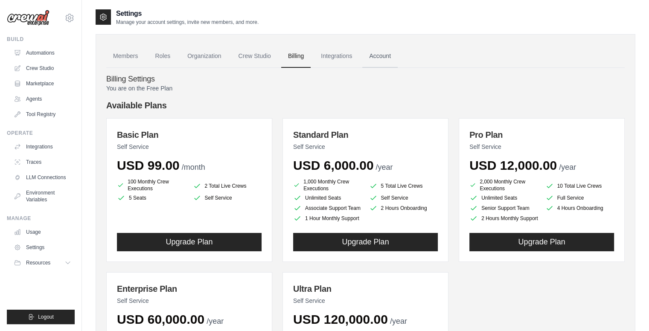
click at [366, 57] on link "Account" at bounding box center [379, 56] width 35 height 23
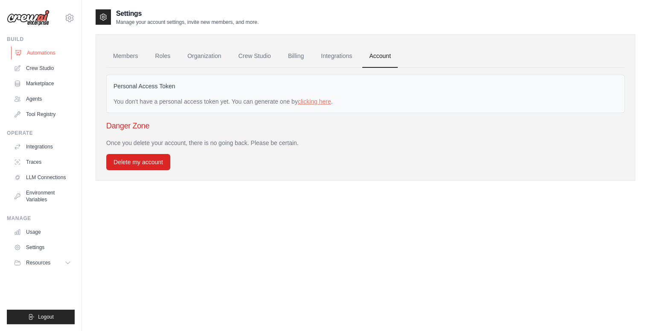
click at [42, 52] on link "Automations" at bounding box center [43, 53] width 64 height 14
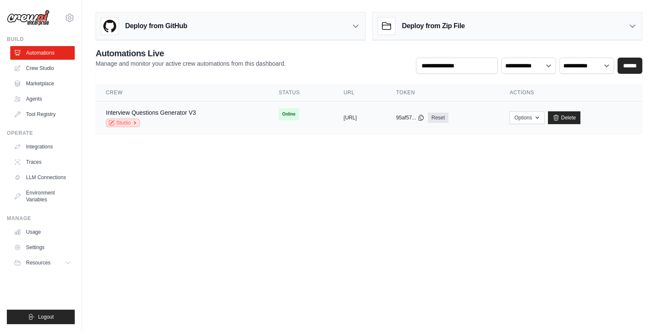
click at [116, 123] on link "Studio" at bounding box center [123, 123] width 34 height 9
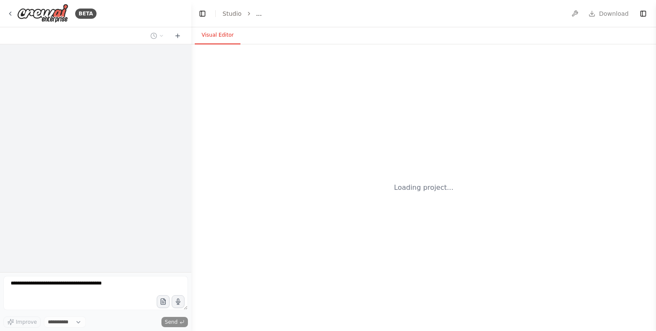
select select "****"
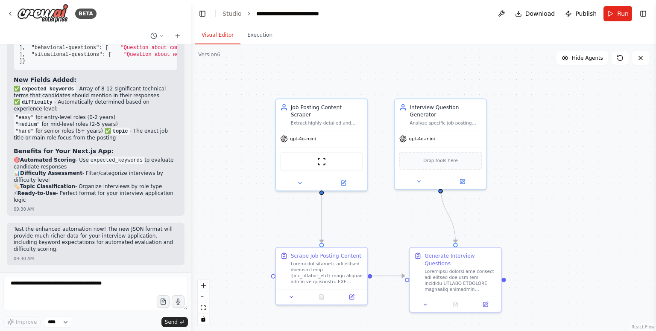
scroll to position [7947, 0]
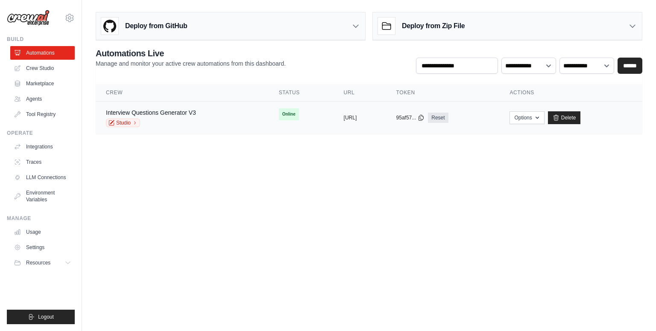
click at [226, 119] on div "Interview Questions Generator V3 Studio" at bounding box center [182, 117] width 152 height 19
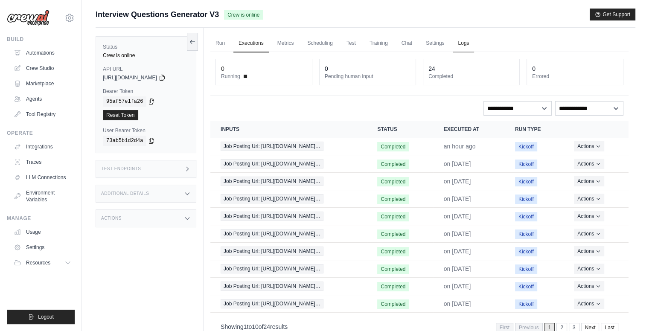
click at [468, 46] on link "Logs" at bounding box center [463, 44] width 21 height 18
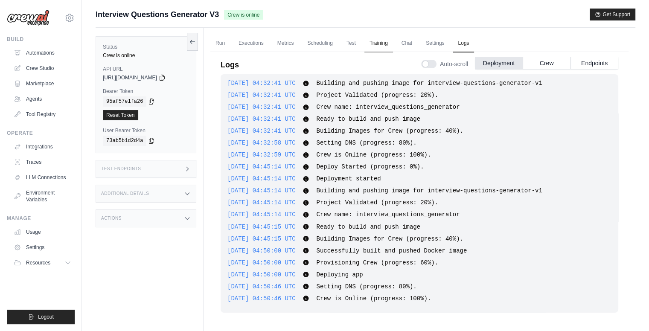
click at [380, 41] on link "Training" at bounding box center [378, 44] width 29 height 18
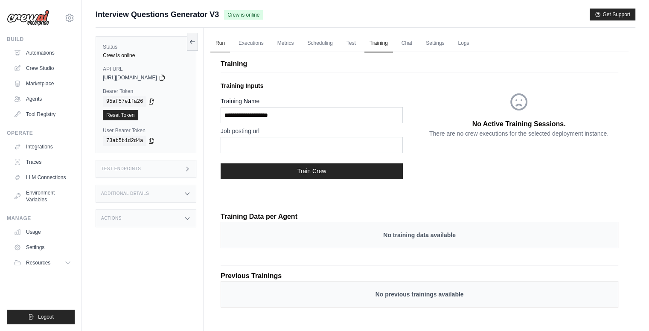
click at [228, 44] on link "Run" at bounding box center [220, 44] width 20 height 18
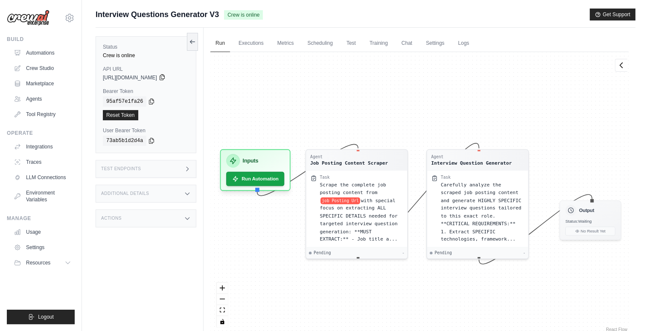
click at [166, 77] on icon at bounding box center [162, 77] width 7 height 7
click at [157, 77] on span "https://interview-questions-generator-v1-147660c7-2-48dda158.crewai.com" at bounding box center [130, 77] width 54 height 7
drag, startPoint x: 128, startPoint y: 117, endPoint x: 366, endPoint y: 41, distance: 249.7
click at [128, 117] on link "Reset Token" at bounding box center [120, 115] width 35 height 10
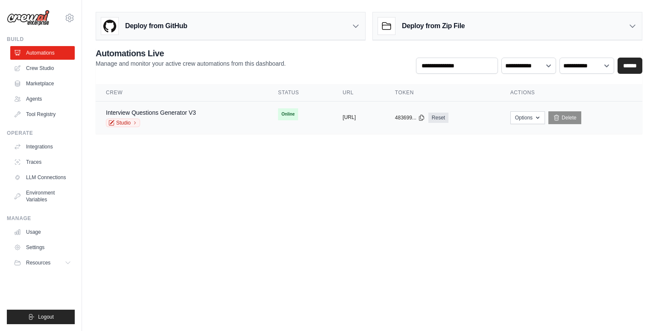
click at [356, 117] on button "[URL]" at bounding box center [348, 117] width 13 height 7
click at [342, 107] on div "copied" at bounding box center [351, 111] width 18 height 10
click at [332, 108] on td "copied [URL]" at bounding box center [358, 118] width 52 height 33
click at [204, 120] on div "Interview Questions Generator V3 Studio" at bounding box center [182, 117] width 152 height 19
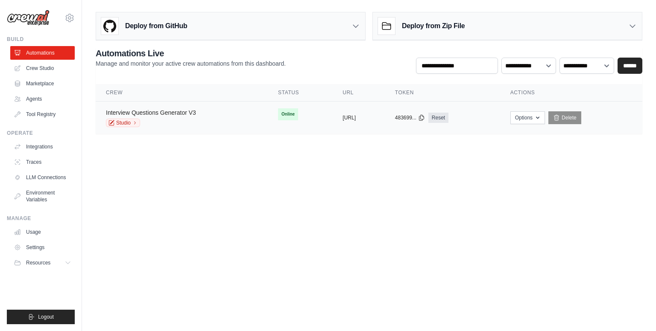
click at [175, 111] on link "Interview Questions Generator V3" at bounding box center [151, 112] width 90 height 7
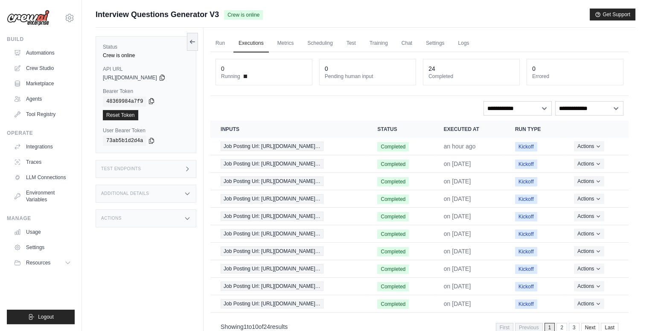
click at [148, 100] on icon at bounding box center [151, 101] width 7 height 7
